Goal: Transaction & Acquisition: Purchase product/service

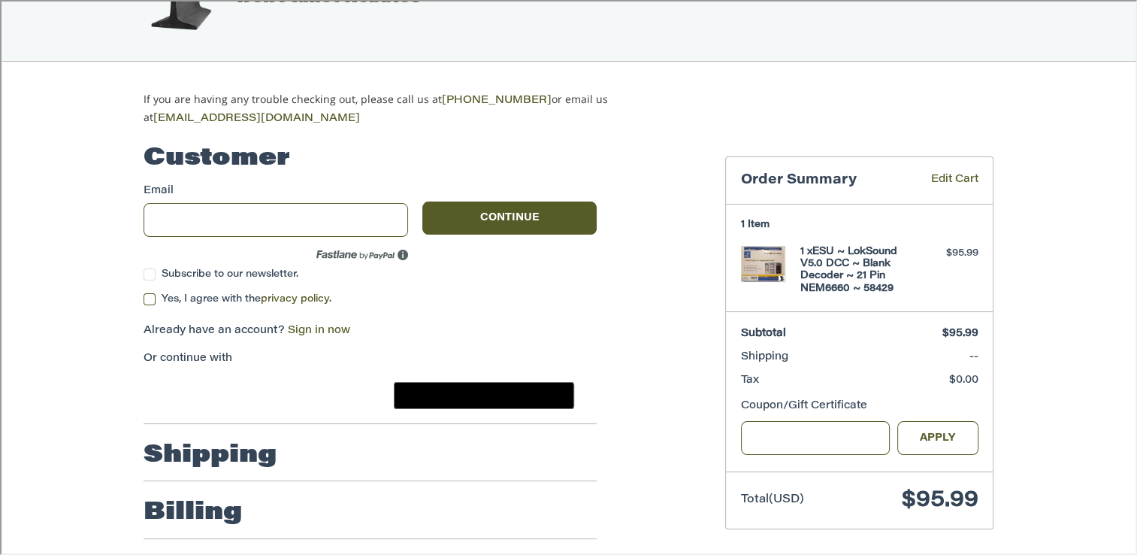
scroll to position [66, 0]
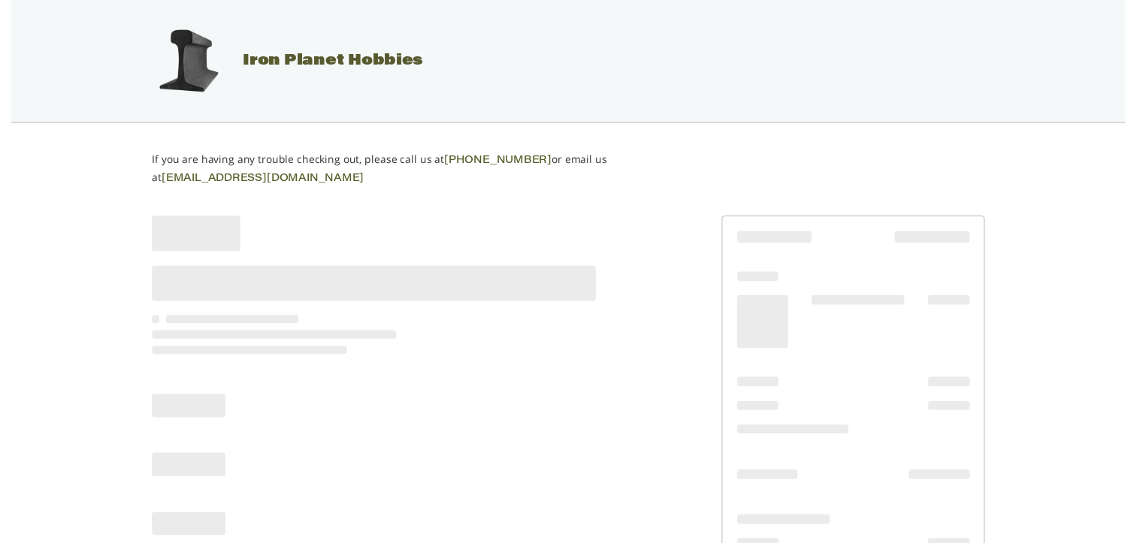
scroll to position [50, 0]
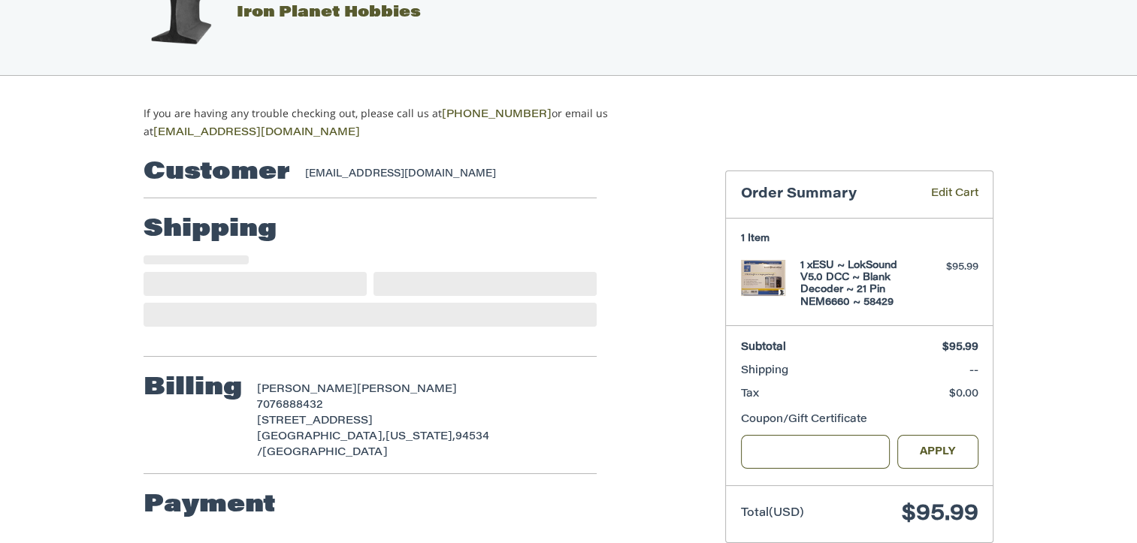
select select "**"
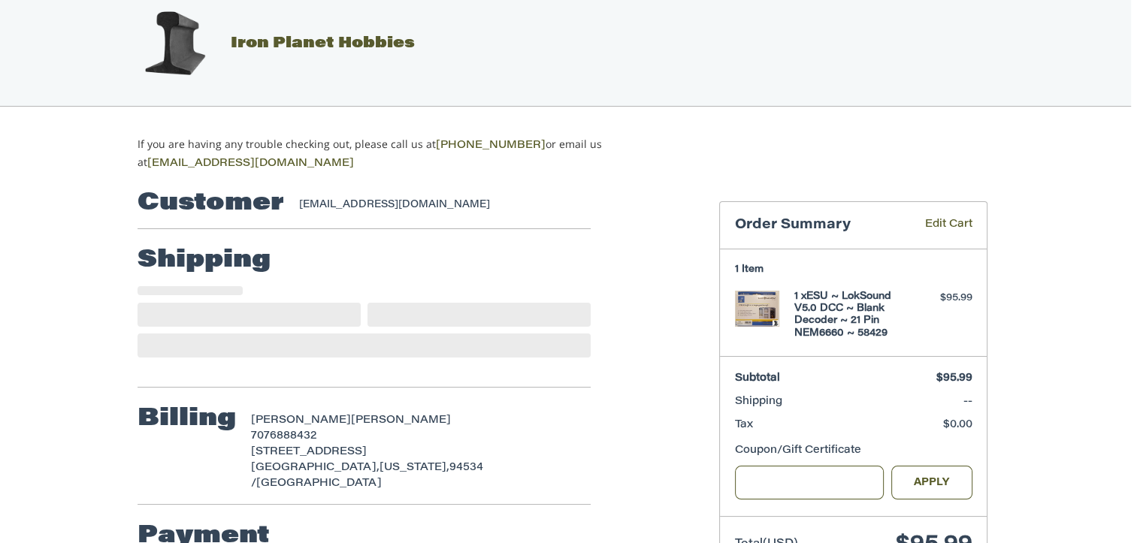
scroll to position [17, 6]
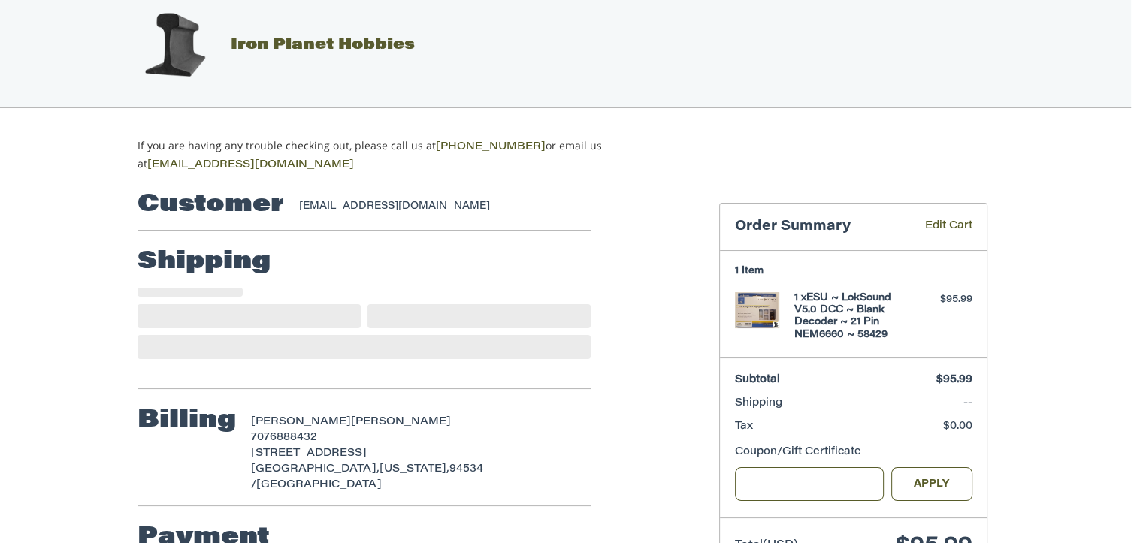
select select "**"
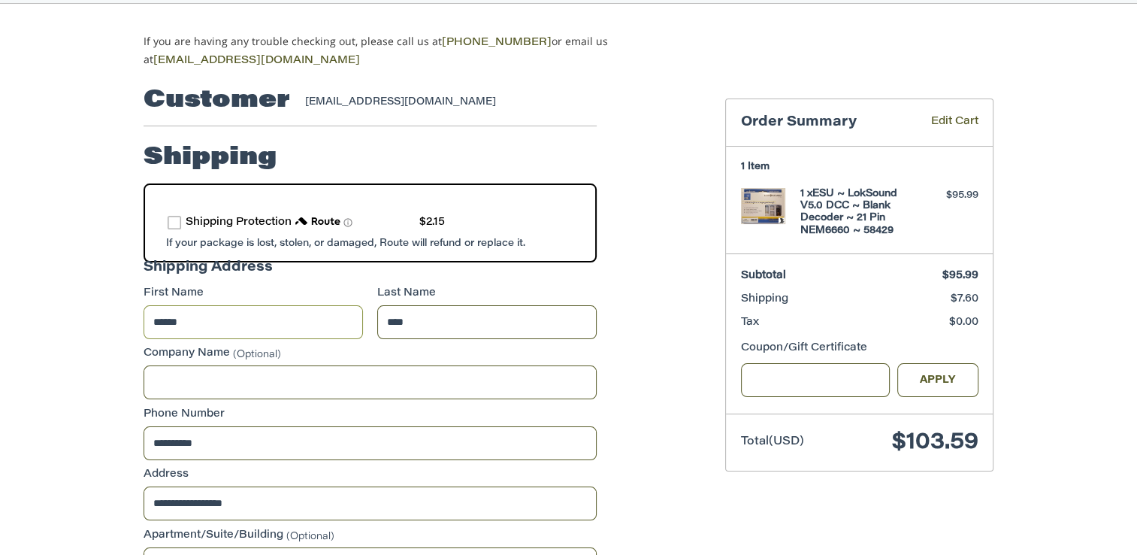
scroll to position [123, 0]
click at [767, 375] on input "Gift Certificate or Coupon Code" at bounding box center [816, 379] width 150 height 34
click at [931, 378] on button "Apply" at bounding box center [937, 379] width 81 height 34
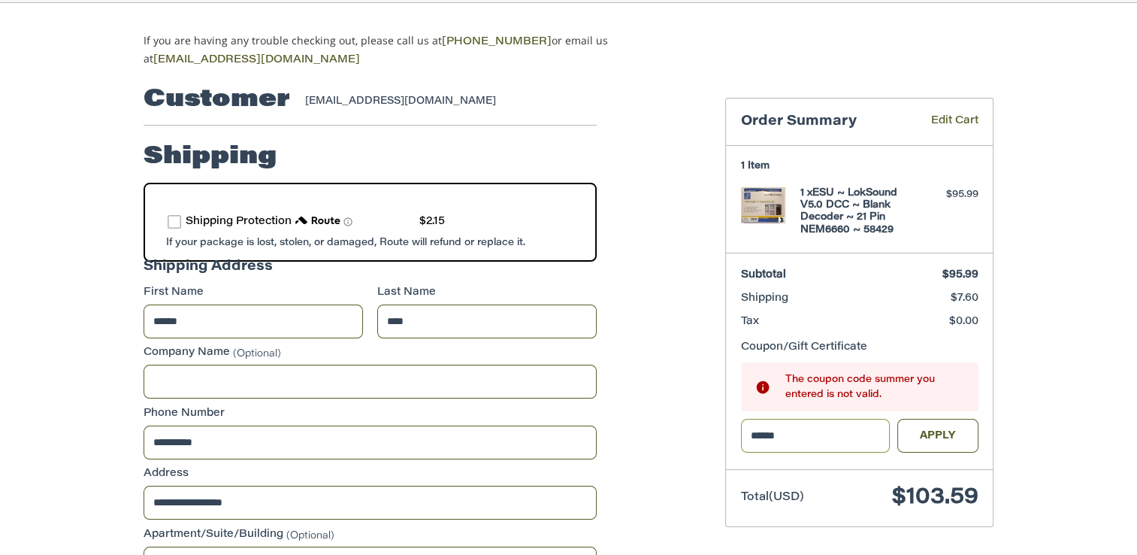
click at [789, 431] on input "******" at bounding box center [816, 436] width 150 height 34
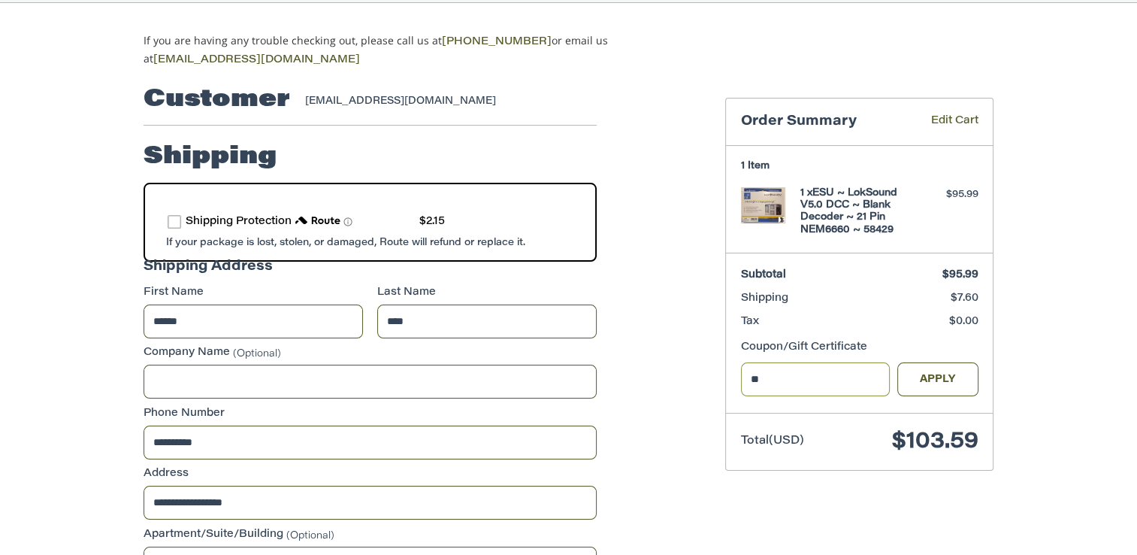
type input "*"
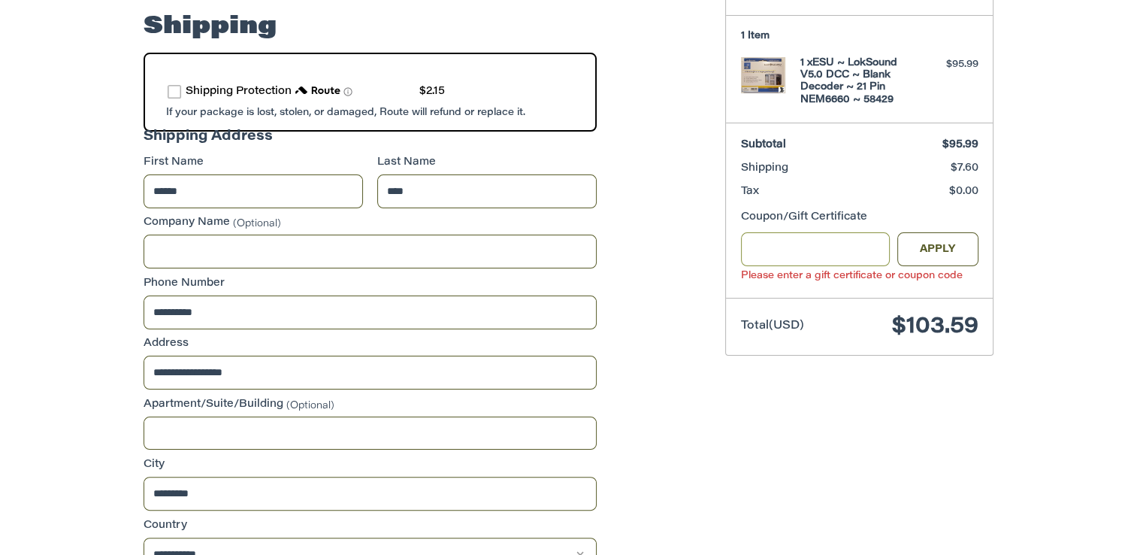
scroll to position [264, 0]
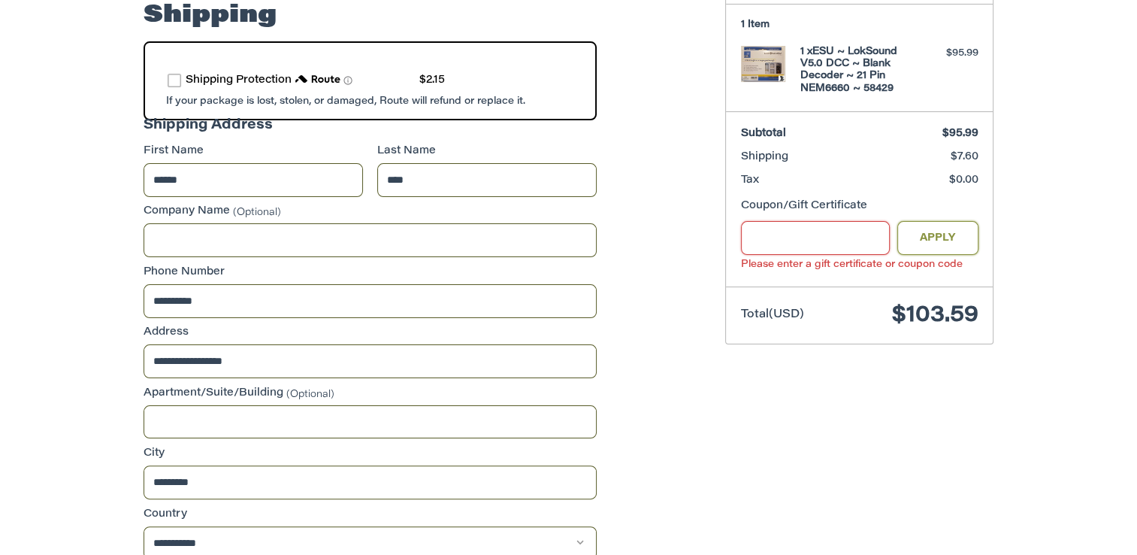
click at [937, 232] on button "Apply" at bounding box center [937, 238] width 81 height 34
click at [843, 302] on span "$103.59" at bounding box center [910, 315] width 138 height 27
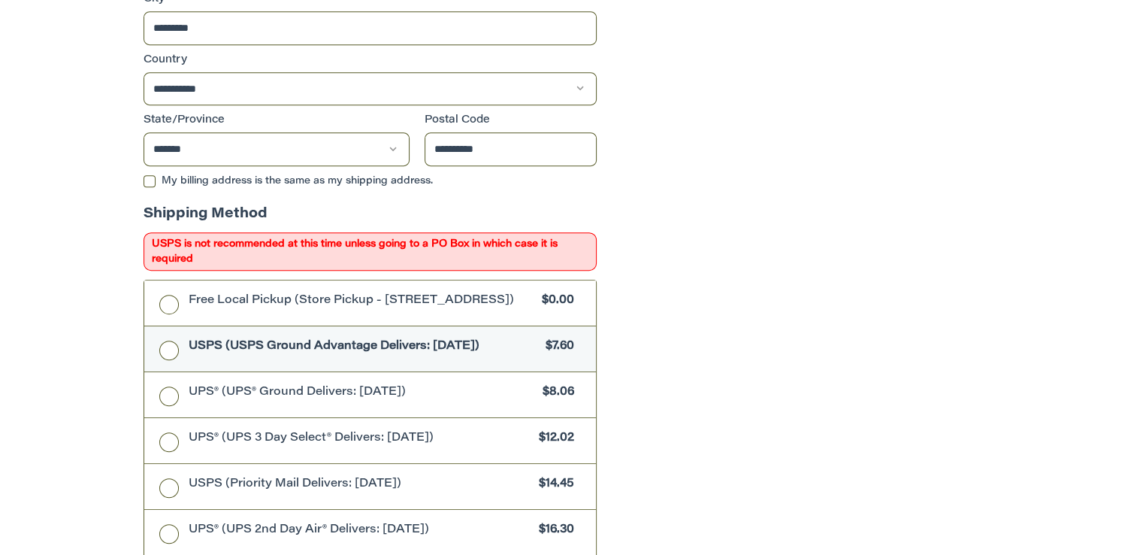
scroll to position [721, 0]
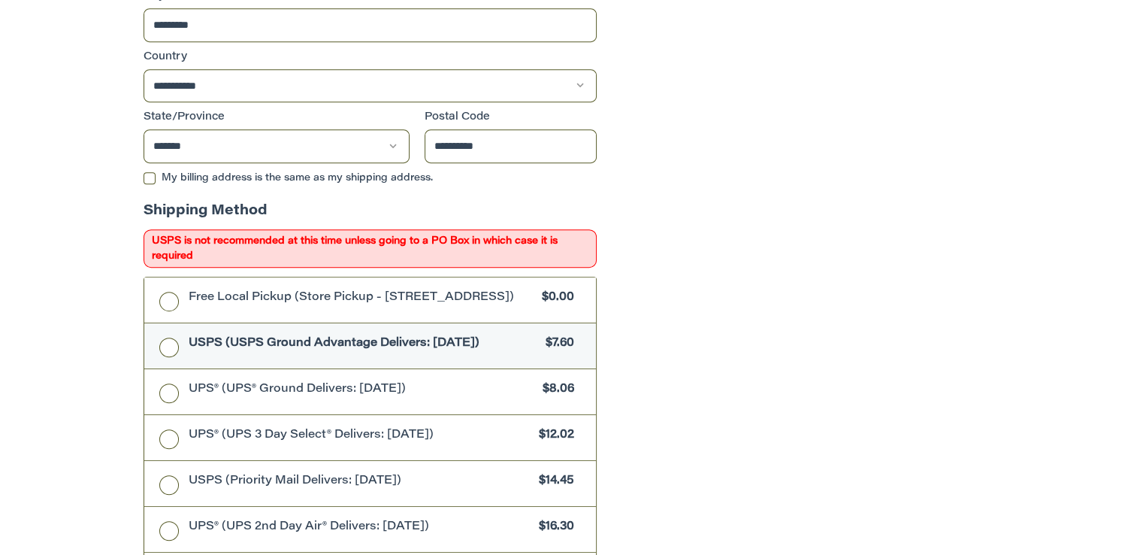
click at [165, 347] on label "USPS (USPS Ground Advantage Delivers: [DATE]) $7.60" at bounding box center [370, 345] width 452 height 45
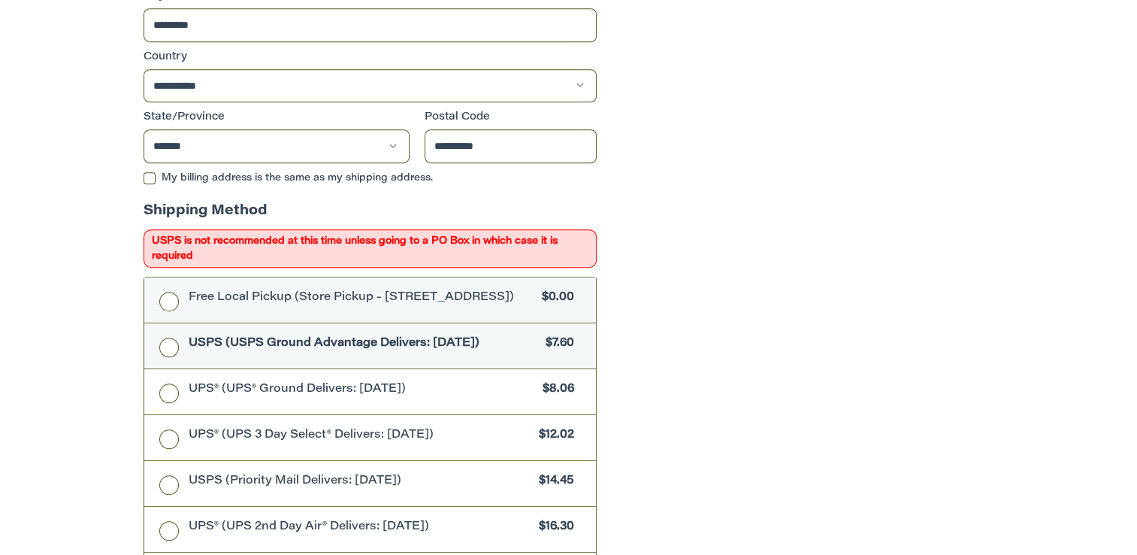
click at [165, 294] on label "Free Local Pickup (Store Pickup - [STREET_ADDRESS]) $0.00" at bounding box center [370, 299] width 452 height 45
click at [167, 347] on label "USPS (USPS Ground Advantage Delivers: [DATE]) $7.60" at bounding box center [370, 345] width 452 height 45
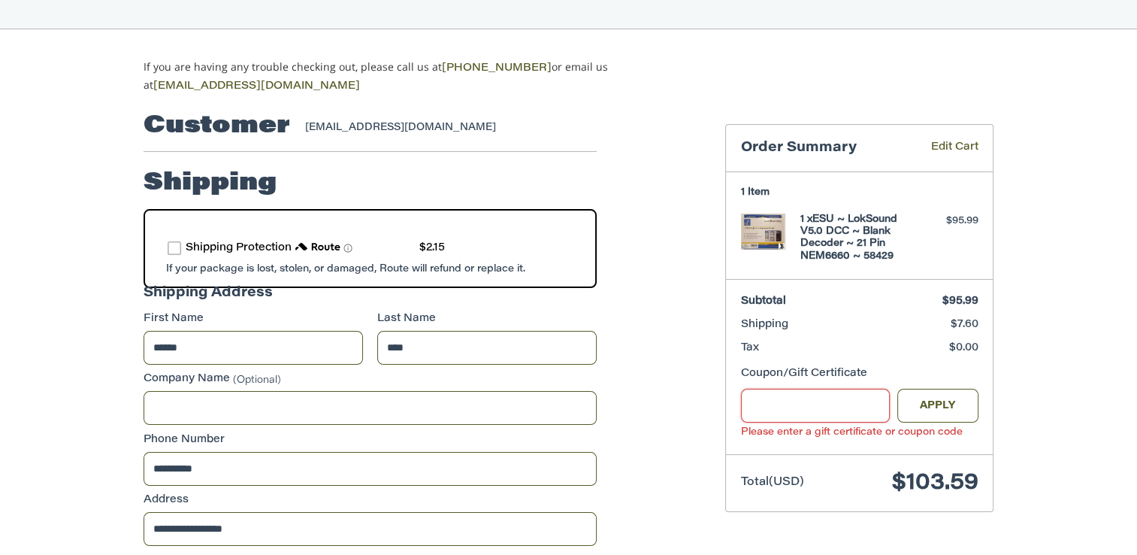
scroll to position [97, 0]
click at [926, 483] on span "$103.59" at bounding box center [935, 482] width 86 height 23
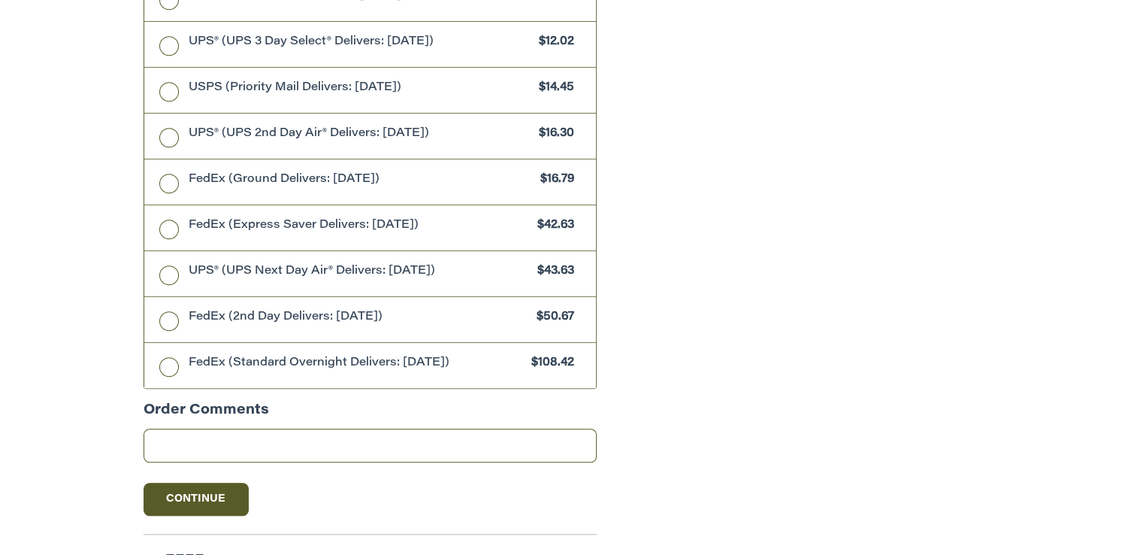
scroll to position [1267, 0]
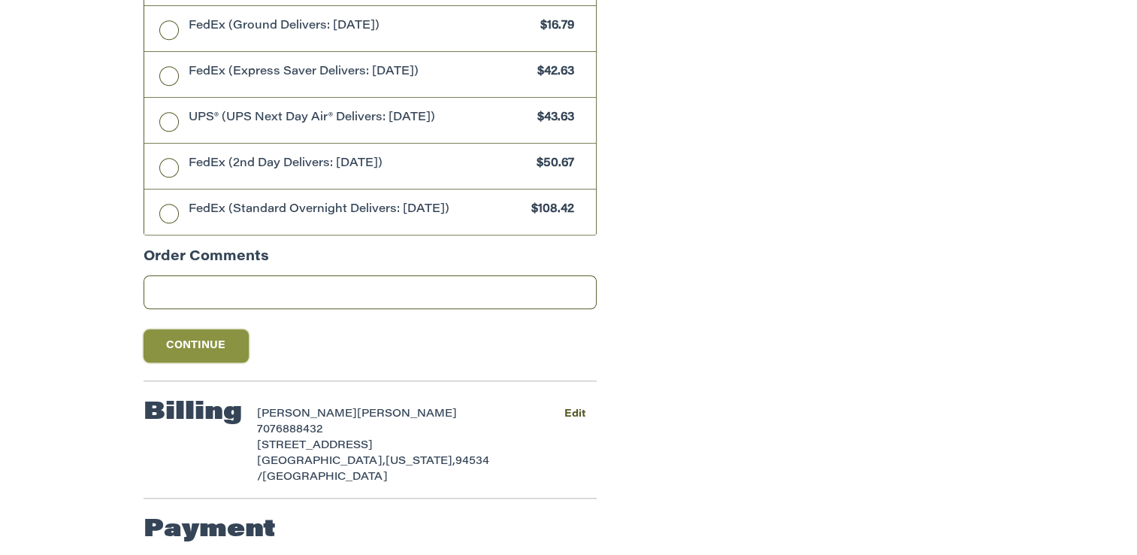
click at [198, 347] on button "Continue" at bounding box center [196, 345] width 105 height 33
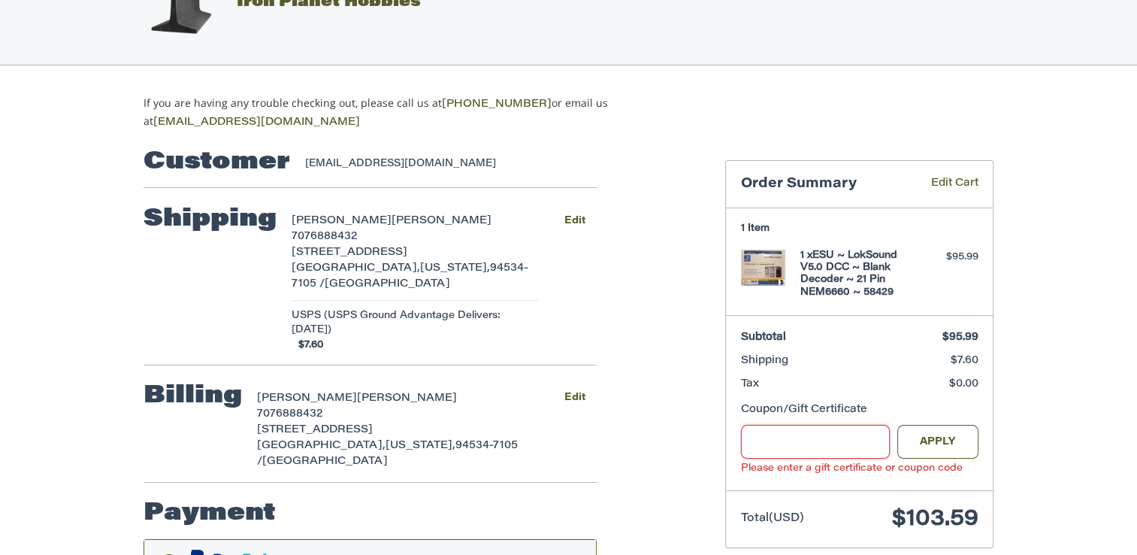
scroll to position [162, 0]
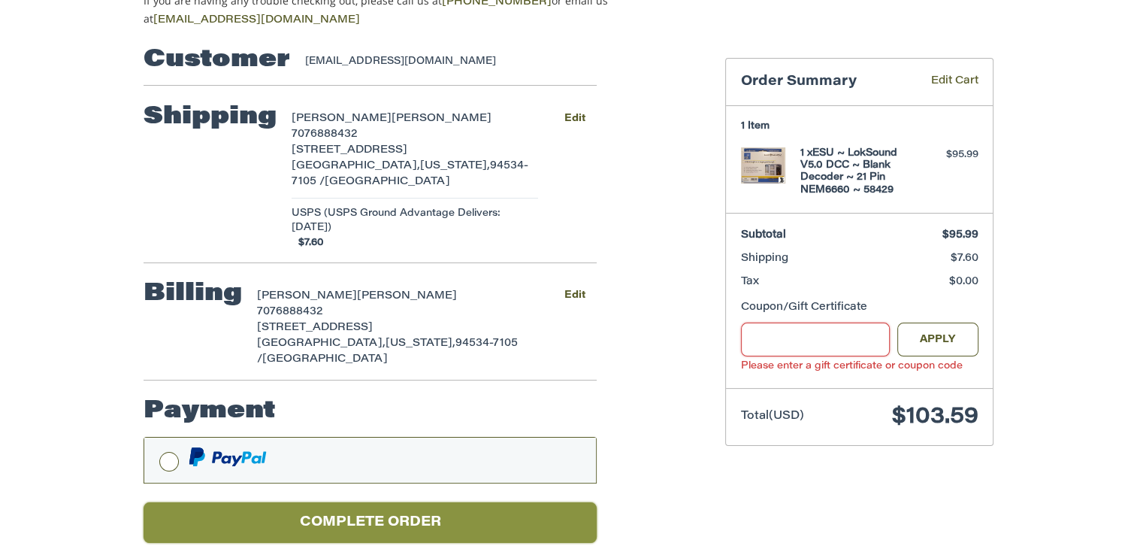
click at [380, 502] on button "Complete order" at bounding box center [370, 522] width 453 height 41
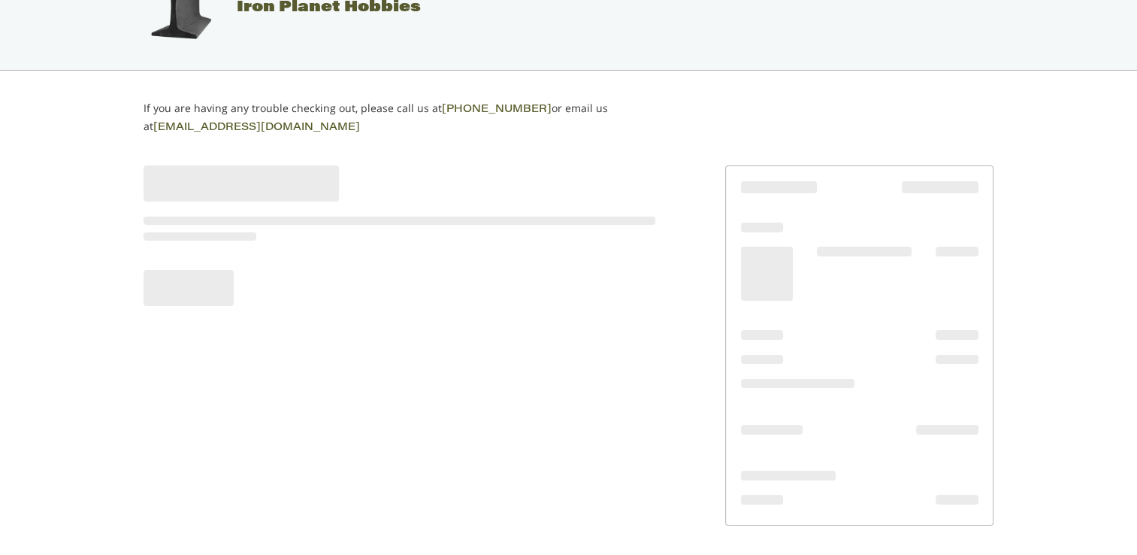
scroll to position [50, 0]
